Goal: Information Seeking & Learning: Learn about a topic

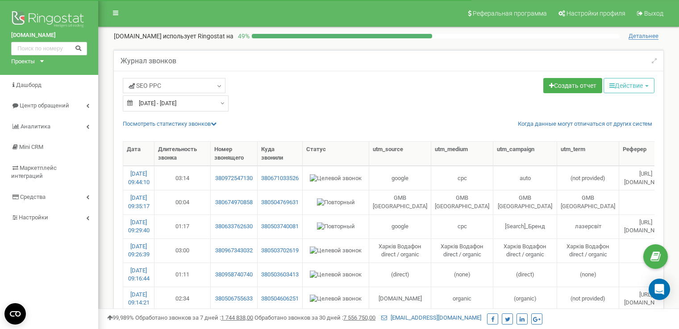
select select "50"
click at [38, 108] on span "Центр обращений" at bounding box center [44, 105] width 49 height 7
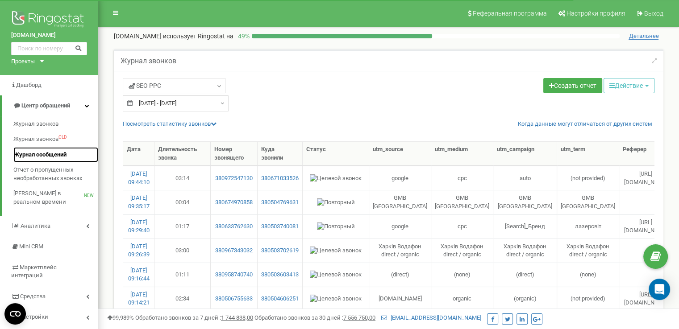
click at [32, 157] on span "Журнал сообщений" at bounding box center [39, 155] width 53 height 8
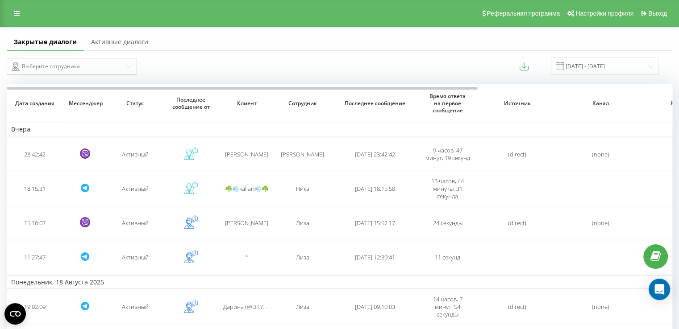
click at [98, 42] on link "Активные диалоги" at bounding box center [119, 42] width 71 height 18
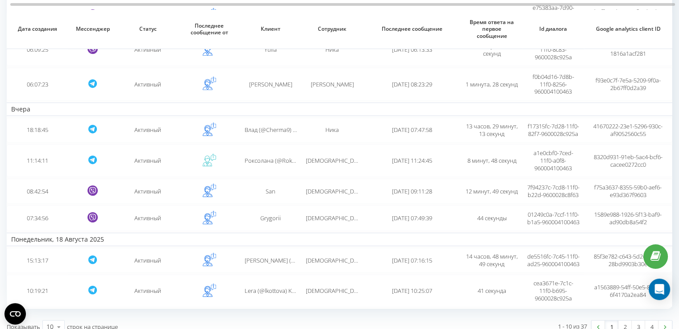
scroll to position [212, 0]
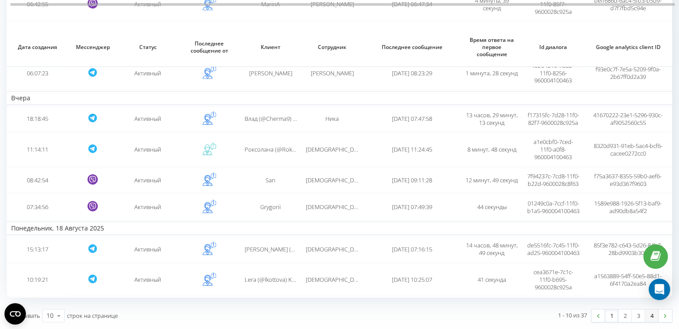
click at [647, 315] on link "4" at bounding box center [651, 316] width 13 height 13
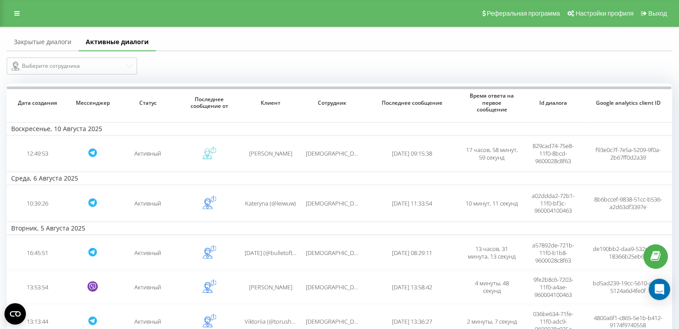
click at [33, 42] on link "Закрытые диалоги" at bounding box center [43, 42] width 72 height 18
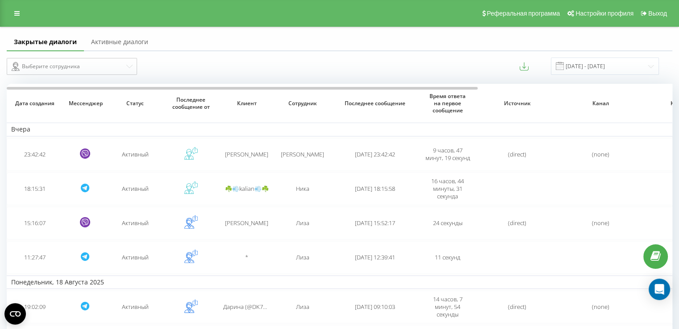
click at [133, 40] on link "Активные диалоги" at bounding box center [119, 42] width 71 height 18
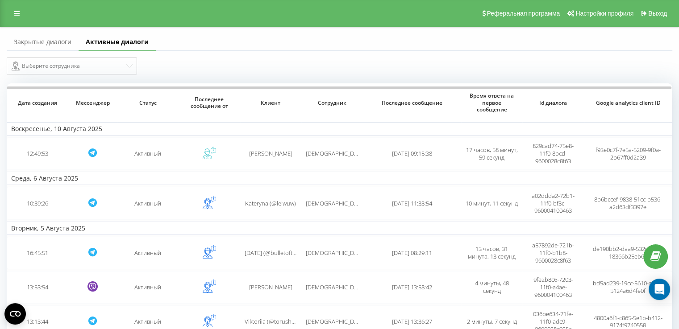
scroll to position [173, 0]
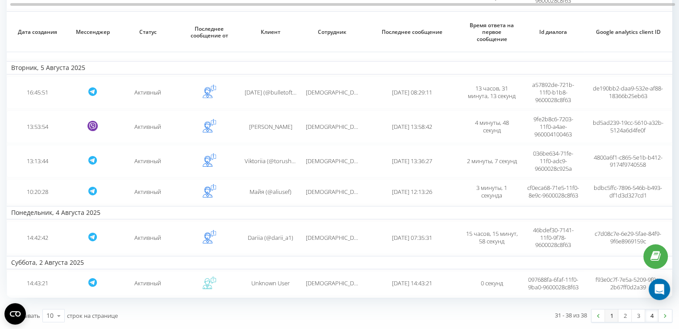
click at [609, 318] on link "1" at bounding box center [611, 316] width 13 height 13
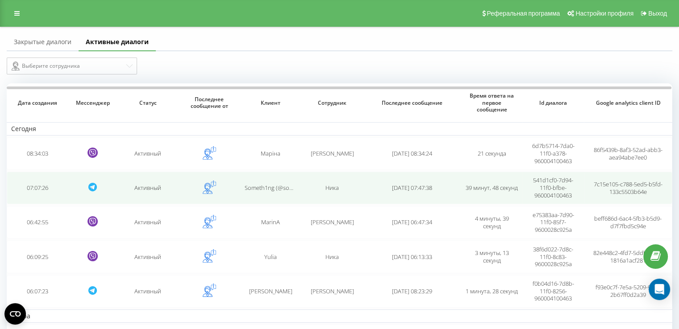
click at [399, 185] on span "2025-08-20 07:47:38" at bounding box center [412, 188] width 40 height 8
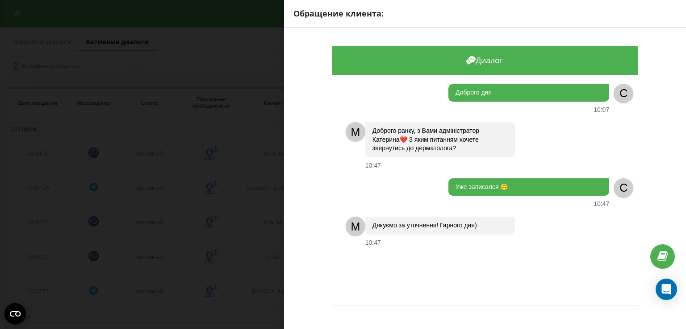
click at [243, 173] on div "Обращение клиента: Диалог Доброго дня 10:07 C M Доброго ранку, з Вами адміністр…" at bounding box center [343, 164] width 686 height 329
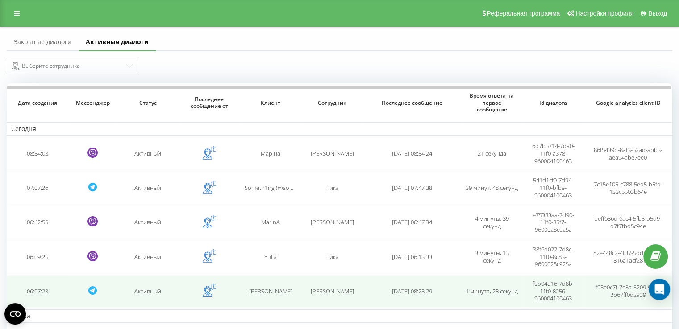
click at [264, 289] on span "Liudmyla Kovalenko" at bounding box center [270, 292] width 43 height 8
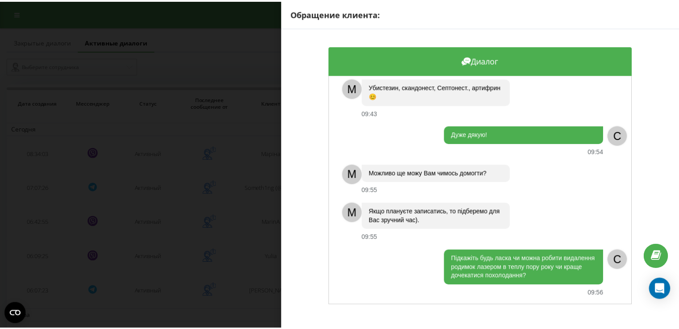
scroll to position [234, 0]
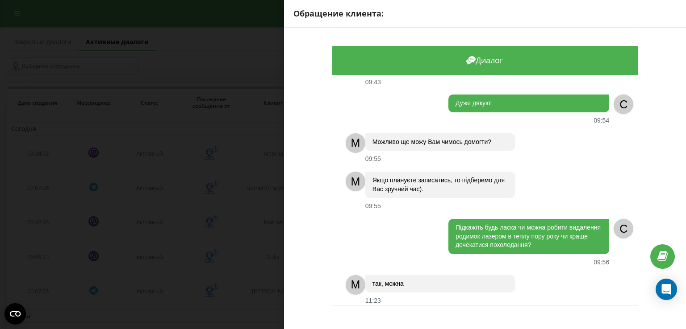
click at [248, 260] on div "Обращение клиента: Диалог Добрий ранок! Підкажіть яким лікарським засобом робля…" at bounding box center [343, 164] width 686 height 329
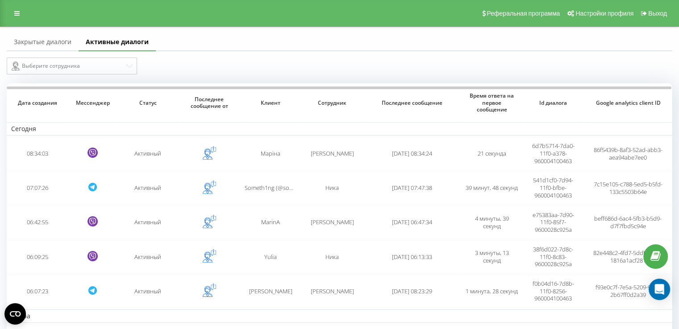
scroll to position [212, 0]
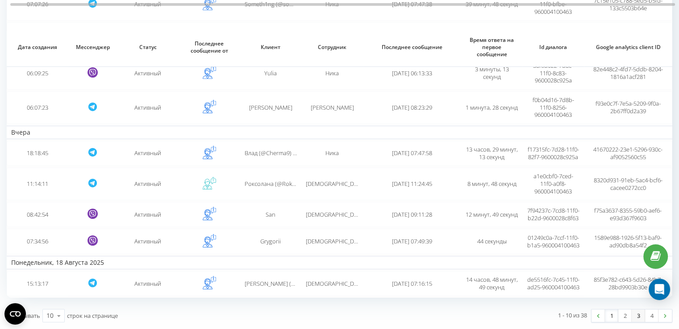
click at [636, 318] on link "3" at bounding box center [638, 316] width 13 height 13
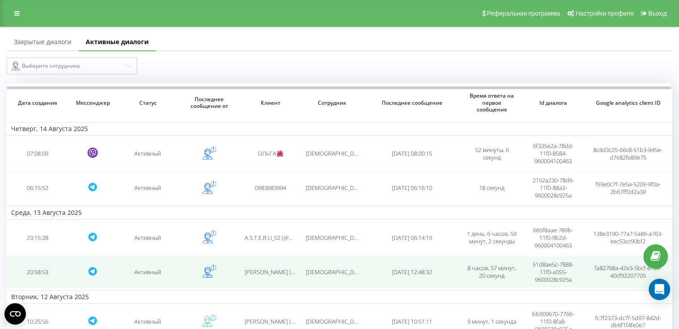
click at [313, 272] on div "Ира" at bounding box center [332, 273] width 52 height 8
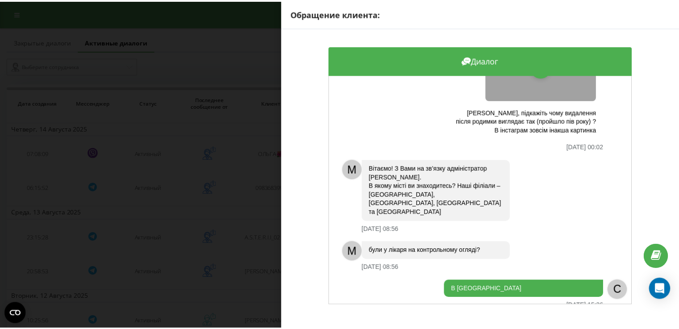
scroll to position [138, 0]
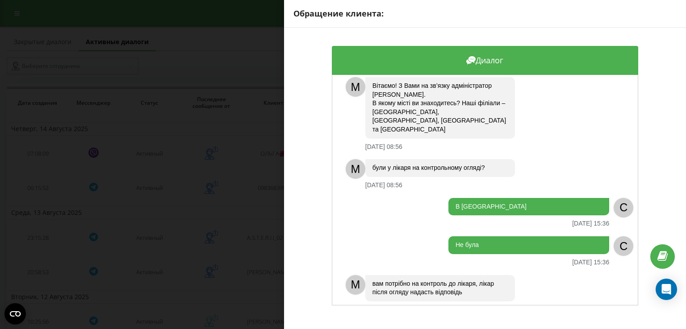
click at [273, 274] on div "Обращение клиента: Диалог Вітаю, підкажіть чому видалення після родимки вигляда…" at bounding box center [343, 164] width 686 height 329
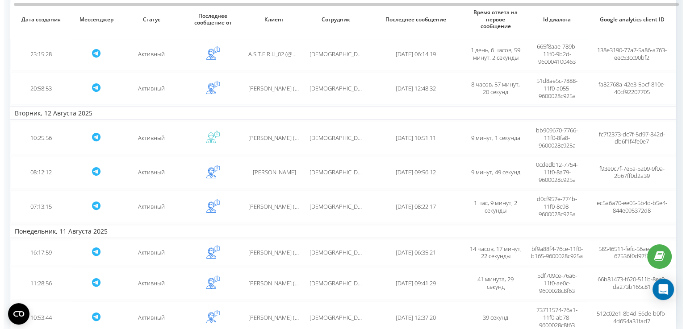
scroll to position [185, 0]
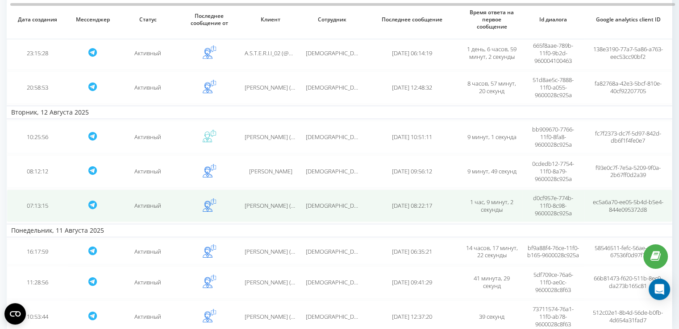
click at [359, 203] on td "Ира" at bounding box center [332, 206] width 62 height 33
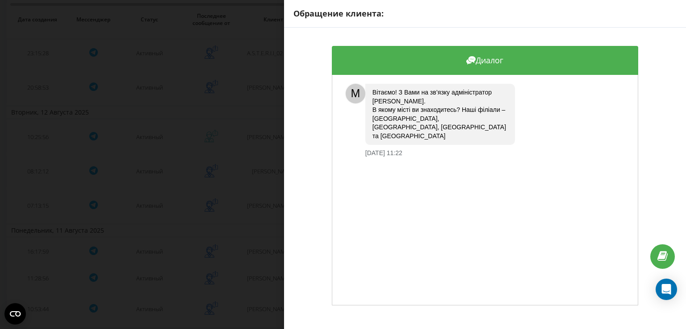
click at [292, 227] on div "Диалог M Вітаємо! З Вами на зв’язку адміністратор Ірина. В якому місті ви знахо…" at bounding box center [485, 176] width 402 height 296
click at [258, 231] on div "Обращение клиента: Диалог M Вітаємо! З Вами на зв’язку адміністратор Ірина. В я…" at bounding box center [343, 164] width 686 height 329
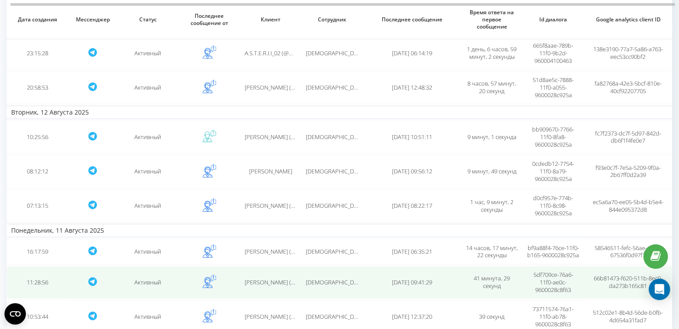
click at [281, 287] on span "Татьяна (@garderobshitsa) Анатольевна" at bounding box center [314, 283] width 138 height 8
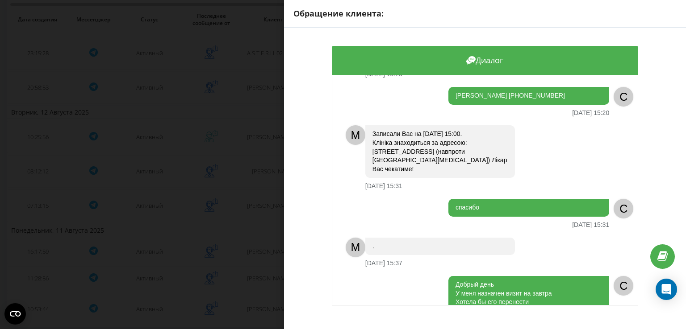
scroll to position [573, 0]
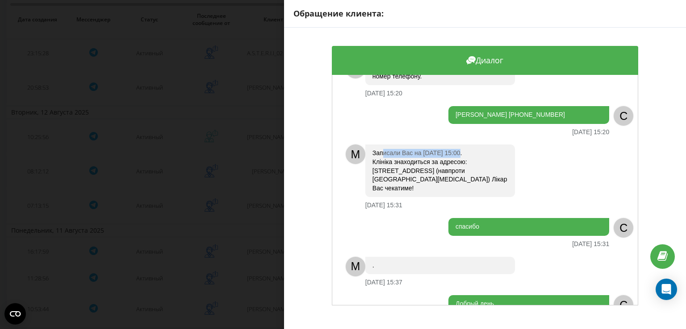
drag, startPoint x: 458, startPoint y: 140, endPoint x: 383, endPoint y: 138, distance: 74.6
click at [383, 145] on div "Записали Вас на 15/08 15:00. Клініка знаходиться за адресою: Семінарська 26/28 …" at bounding box center [440, 171] width 150 height 53
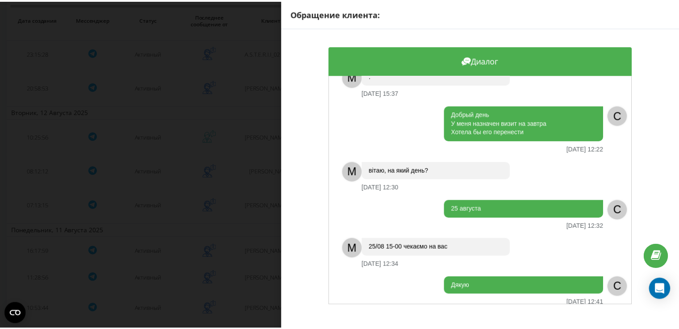
scroll to position [786, 0]
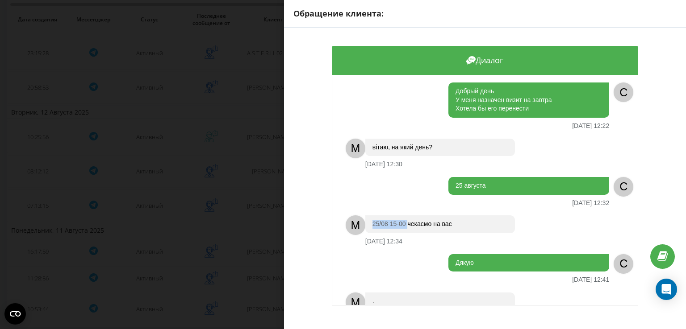
drag, startPoint x: 406, startPoint y: 191, endPoint x: 373, endPoint y: 195, distance: 33.3
click at [373, 216] on div "25/08 15-00 чекаємо на вас" at bounding box center [440, 225] width 150 height 18
click at [258, 224] on div "Обращение клиента: Диалог Здравствуйте Хотела бы записаться на удаление околоно…" at bounding box center [343, 164] width 686 height 329
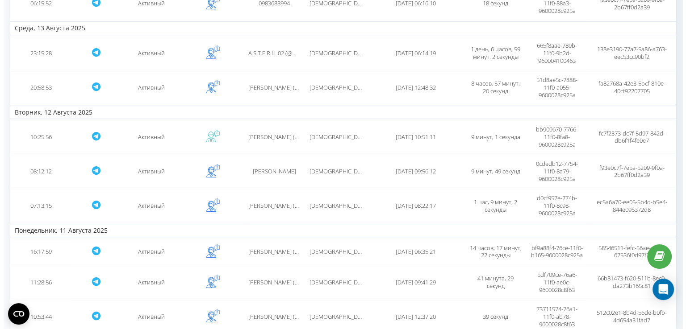
scroll to position [0, 0]
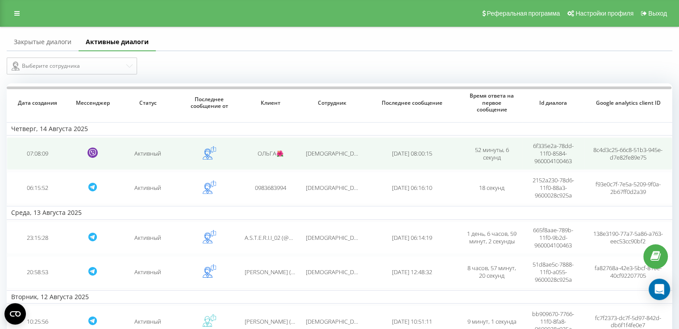
click at [314, 167] on td "Ира" at bounding box center [332, 154] width 62 height 33
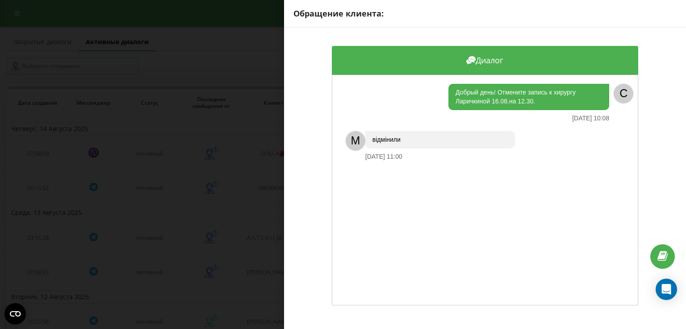
click at [149, 49] on div "Обращение клиента: Диалог Добрый день! Отмените запись к хирургу Ларичкиной 16.…" at bounding box center [343, 164] width 686 height 329
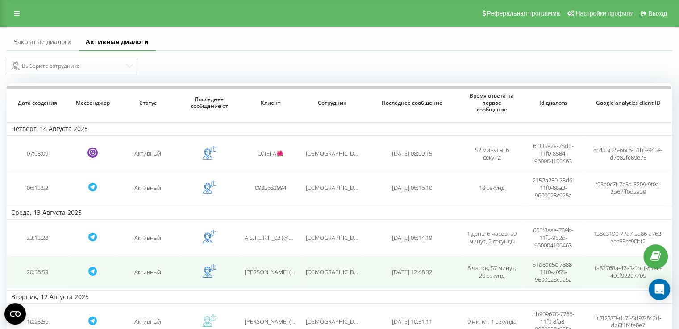
click at [264, 263] on td "Anastasiia (@domashevaa)" at bounding box center [271, 272] width 62 height 33
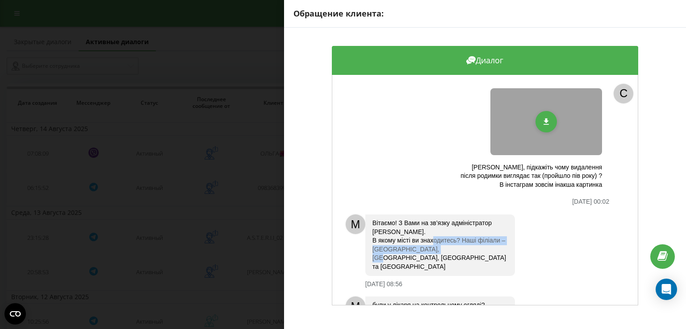
drag, startPoint x: 466, startPoint y: 248, endPoint x: 460, endPoint y: 237, distance: 12.2
click at [460, 237] on div "Вітаємо! З Вами на зв’язку адміністратор Ірина. В якому місті ви знаходитесь? Н…" at bounding box center [440, 246] width 150 height 62
copy div "Наші філіали –Харків, Одеса, Київ та Вінниця"
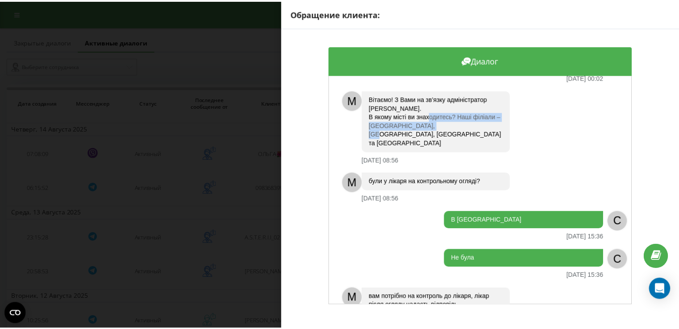
scroll to position [138, 0]
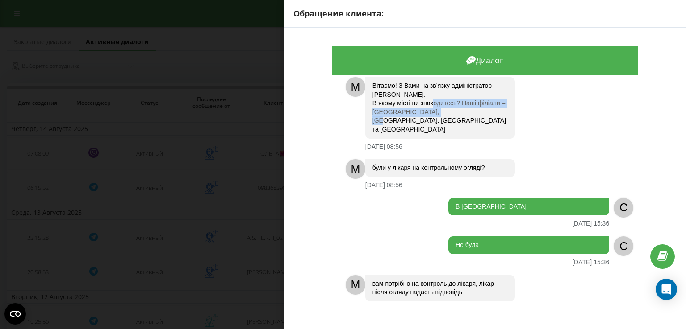
click at [246, 150] on div "Обращение клиента: Диалог Вітаю, підкажіть чому видалення після родимки вигляда…" at bounding box center [343, 164] width 686 height 329
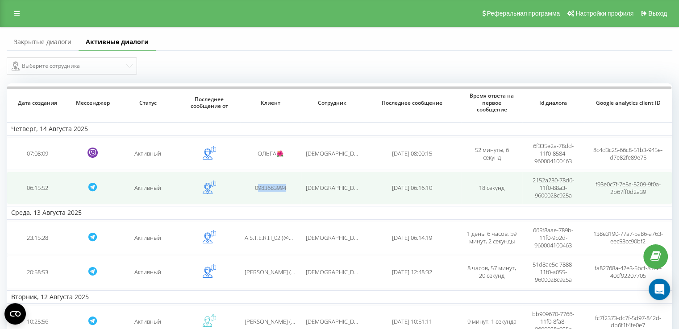
drag, startPoint x: 293, startPoint y: 190, endPoint x: 256, endPoint y: 190, distance: 37.1
click at [256, 190] on div "0983683994" at bounding box center [271, 188] width 52 height 8
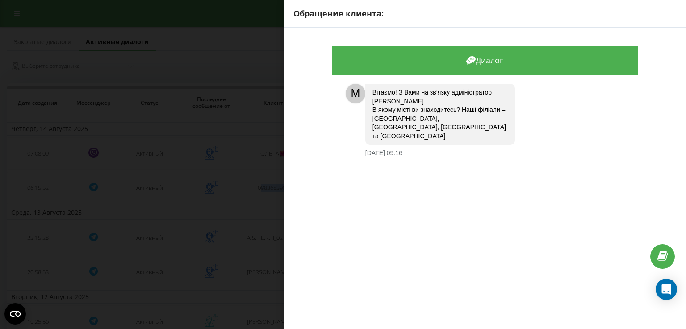
click at [248, 171] on div "Обращение клиента: Диалог M Вітаємо! З Вами на зв’язку адміністратор Ірина. В я…" at bounding box center [343, 164] width 686 height 329
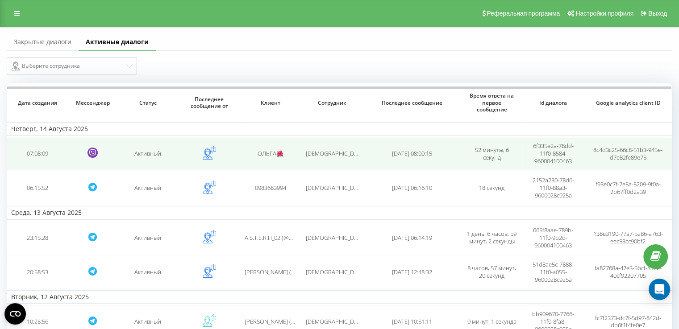
click at [249, 152] on div "ОЛЬГА🌺" at bounding box center [271, 154] width 52 height 8
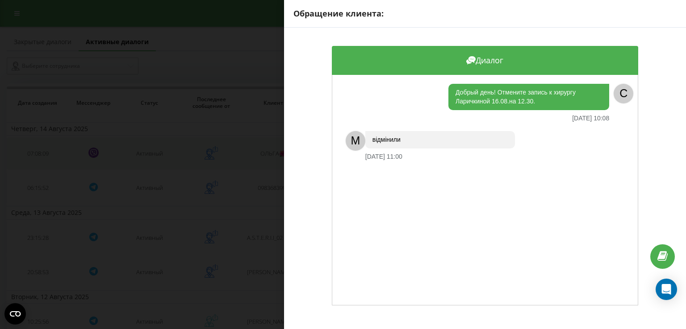
click at [249, 152] on div "Обращение клиента: Диалог Добрый день! Отмените запись к хирургу Ларичкиной 16.…" at bounding box center [343, 164] width 686 height 329
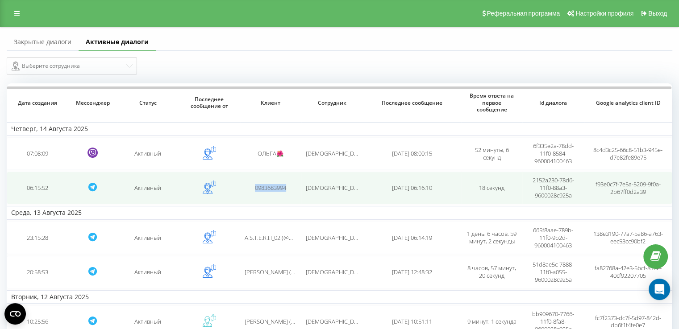
drag, startPoint x: 246, startPoint y: 181, endPoint x: 292, endPoint y: 188, distance: 45.7
click at [292, 188] on td "0983683994" at bounding box center [271, 188] width 62 height 33
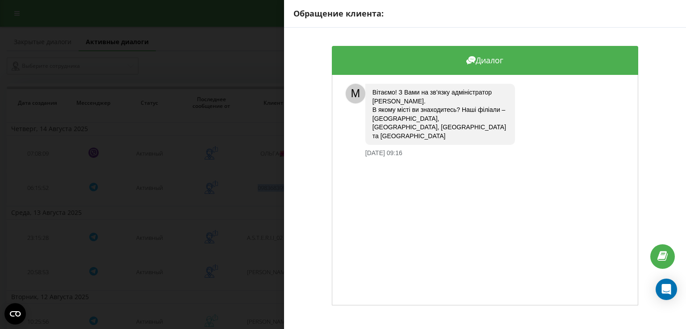
click at [238, 142] on div "Обращение клиента: Диалог M Вітаємо! З Вами на зв’язку адміністратор Ірина. В я…" at bounding box center [343, 164] width 686 height 329
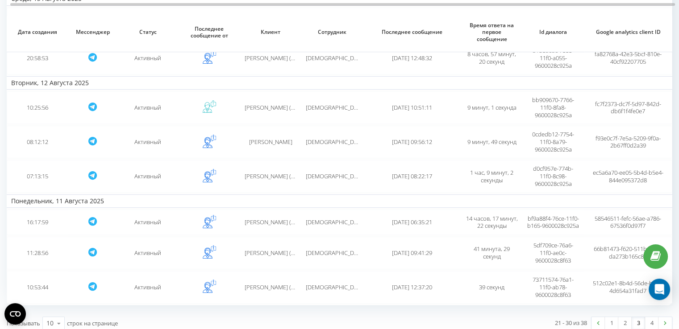
scroll to position [227, 0]
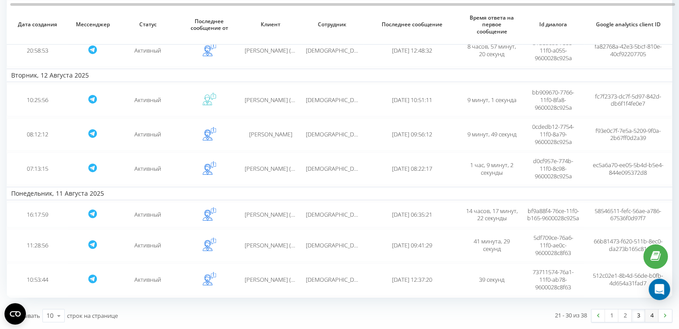
click at [651, 321] on link "4" at bounding box center [651, 316] width 13 height 13
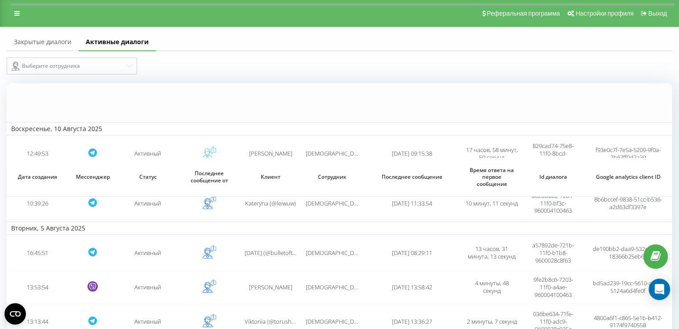
scroll to position [173, 0]
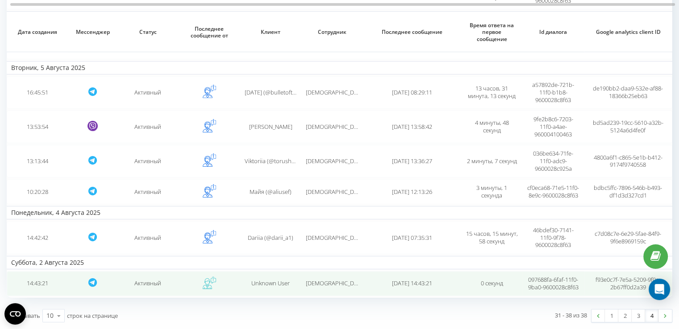
click at [342, 275] on td "Ира" at bounding box center [332, 283] width 62 height 25
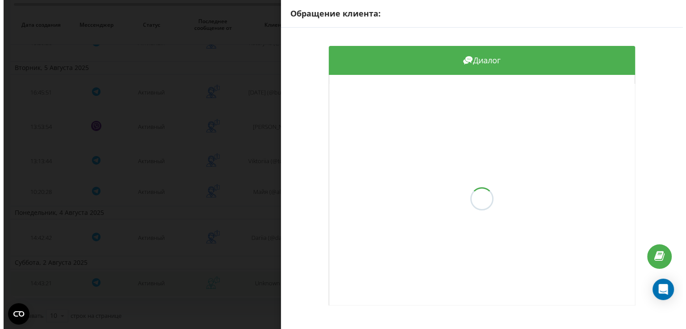
scroll to position [166, 0]
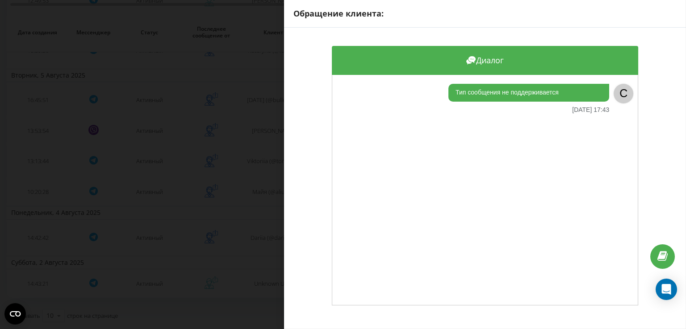
click at [238, 179] on div "Обращение клиента: Диалог Тип сообщения не поддерживается 02.08.2025 17:43 C" at bounding box center [343, 164] width 686 height 329
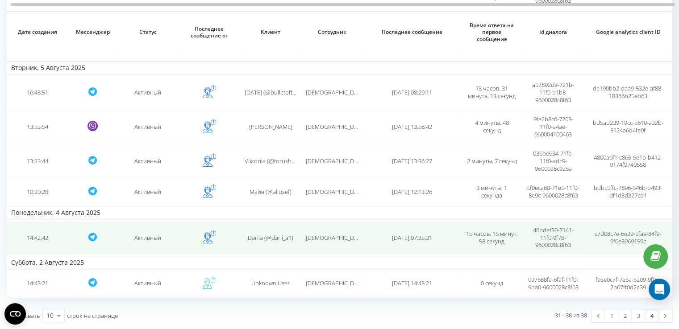
click at [255, 234] on span "Dariia (@darii_a1)" at bounding box center [271, 238] width 46 height 8
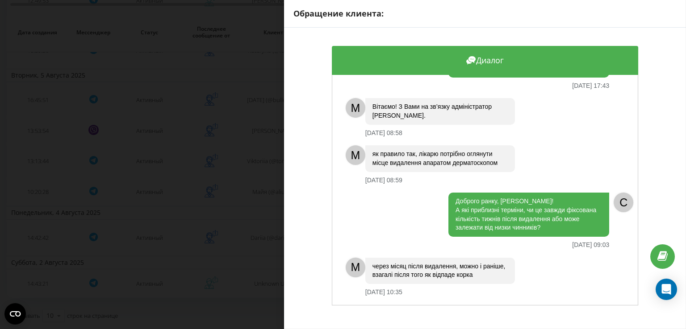
scroll to position [50, 0]
click at [257, 191] on div "Обращение клиента: Диалог доброго дня підкажіть чи потрібний повторний візит до…" at bounding box center [343, 164] width 686 height 329
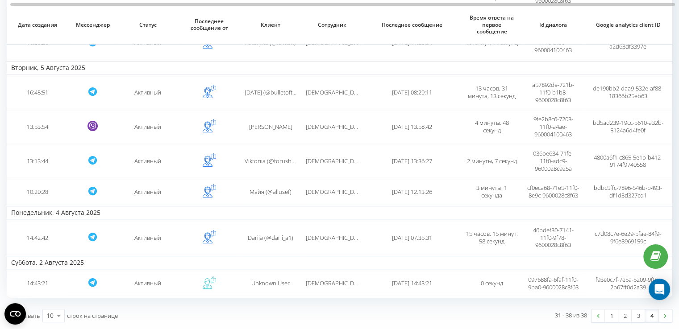
click at [257, 191] on span "Майя (@aliusef)" at bounding box center [271, 192] width 42 height 8
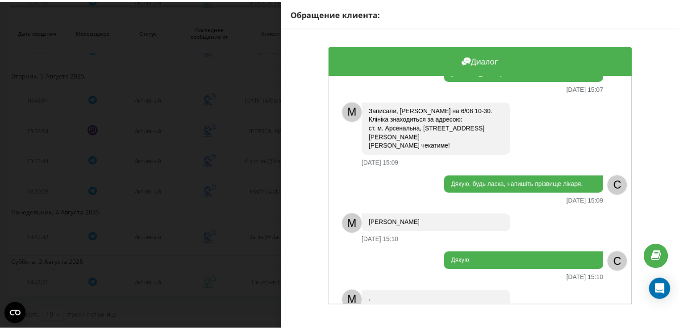
scroll to position [571, 0]
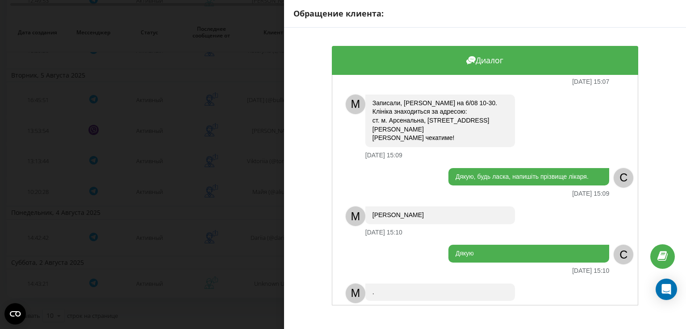
click at [212, 183] on div "Обращение клиента: Диалог M Вітаємо! З Вами на зв’язку адміністратор Ірина. В я…" at bounding box center [343, 164] width 686 height 329
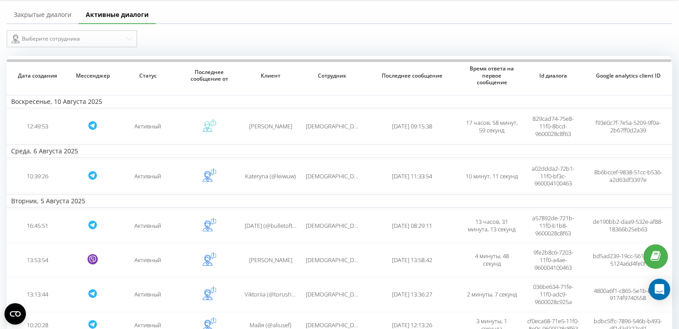
scroll to position [173, 0]
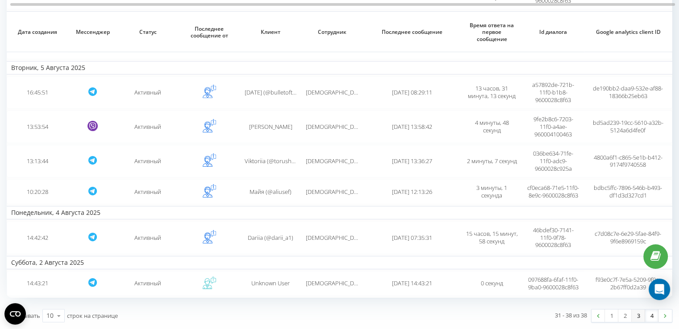
click at [639, 318] on link "3" at bounding box center [638, 316] width 13 height 13
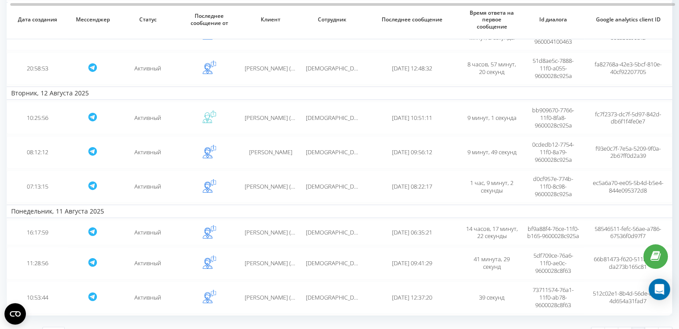
scroll to position [227, 0]
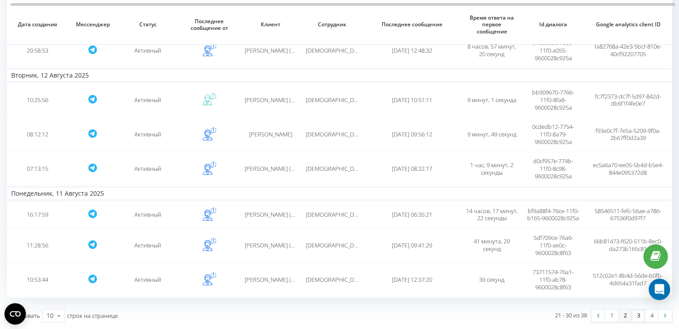
click at [625, 312] on link "2" at bounding box center [624, 316] width 13 height 13
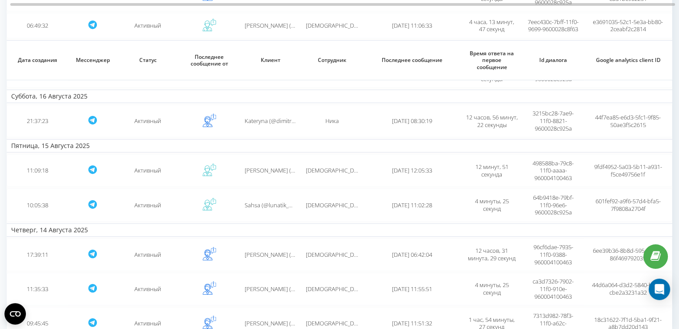
scroll to position [242, 0]
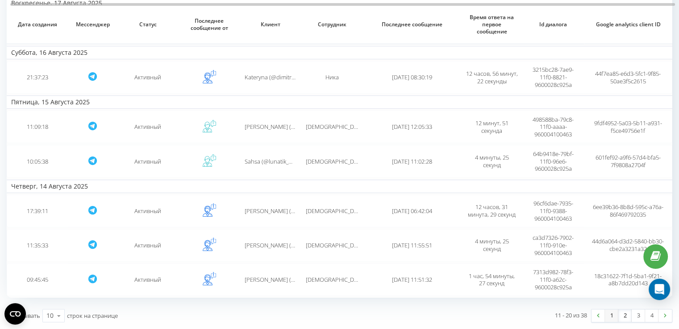
click at [613, 314] on link "1" at bounding box center [611, 316] width 13 height 13
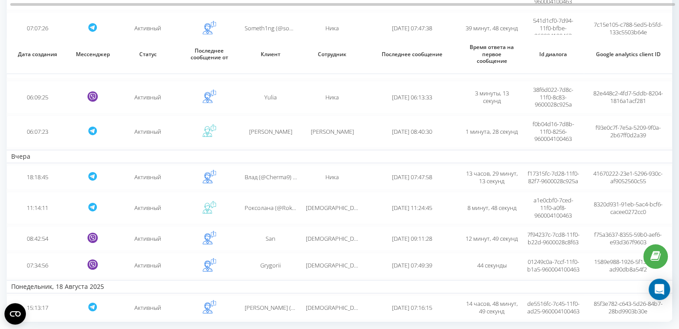
scroll to position [212, 0]
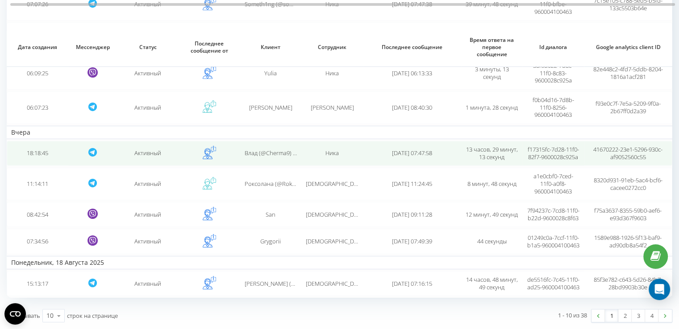
click at [320, 150] on div "Ника" at bounding box center [332, 154] width 52 height 8
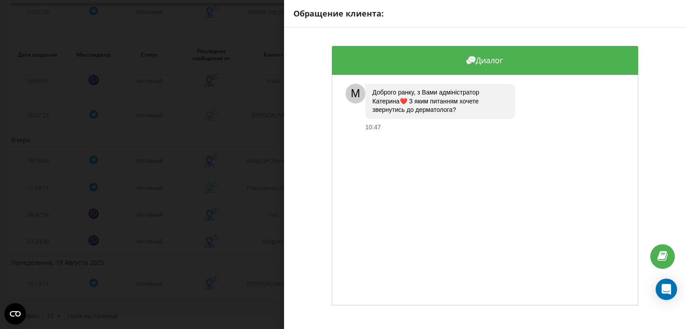
click at [189, 82] on div "Обращение клиента: Диалог M Доброго ранку, з Вами адміністратор Катерина❤️ З як…" at bounding box center [343, 164] width 686 height 329
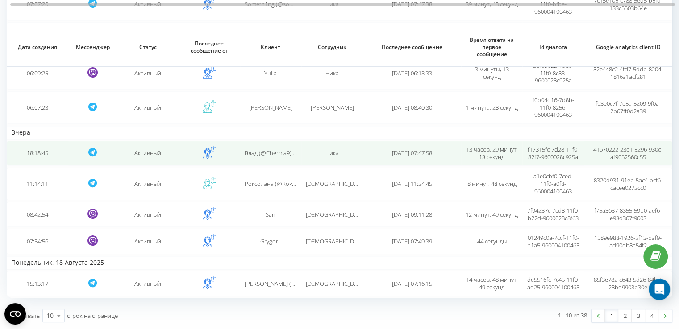
click at [287, 149] on span "Влад (@Cherma9) Черёмухин" at bounding box center [284, 153] width 79 height 8
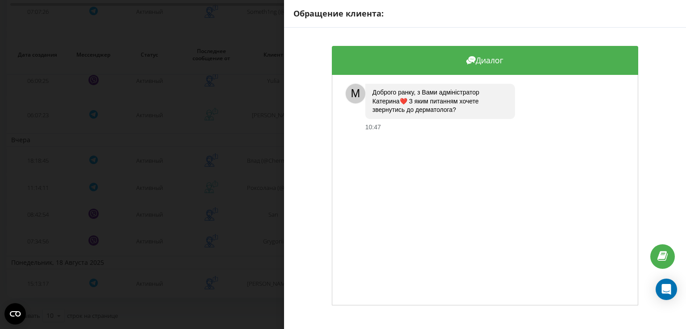
click at [253, 124] on div "Обращение клиента: Диалог M Доброго ранку, з Вами адміністратор Катерина❤️ З як…" at bounding box center [343, 164] width 686 height 329
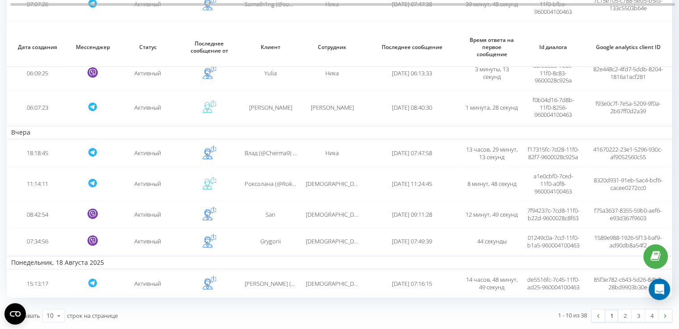
click at [253, 141] on td "Влад (@Cherma9) Черёмухин" at bounding box center [271, 153] width 62 height 25
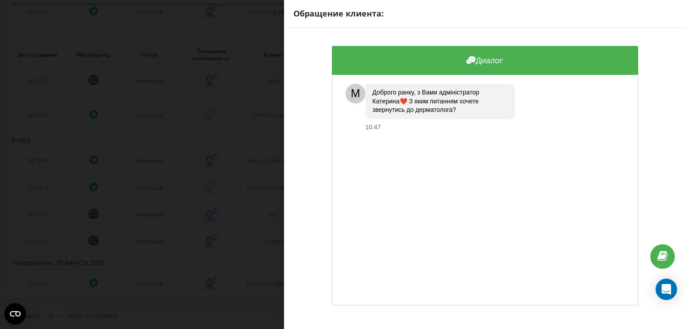
click at [254, 124] on div "Обращение клиента: Диалог M Доброго ранку, з Вами адміністратор Катерина❤️ З як…" at bounding box center [343, 164] width 686 height 329
